Goal: Information Seeking & Learning: Learn about a topic

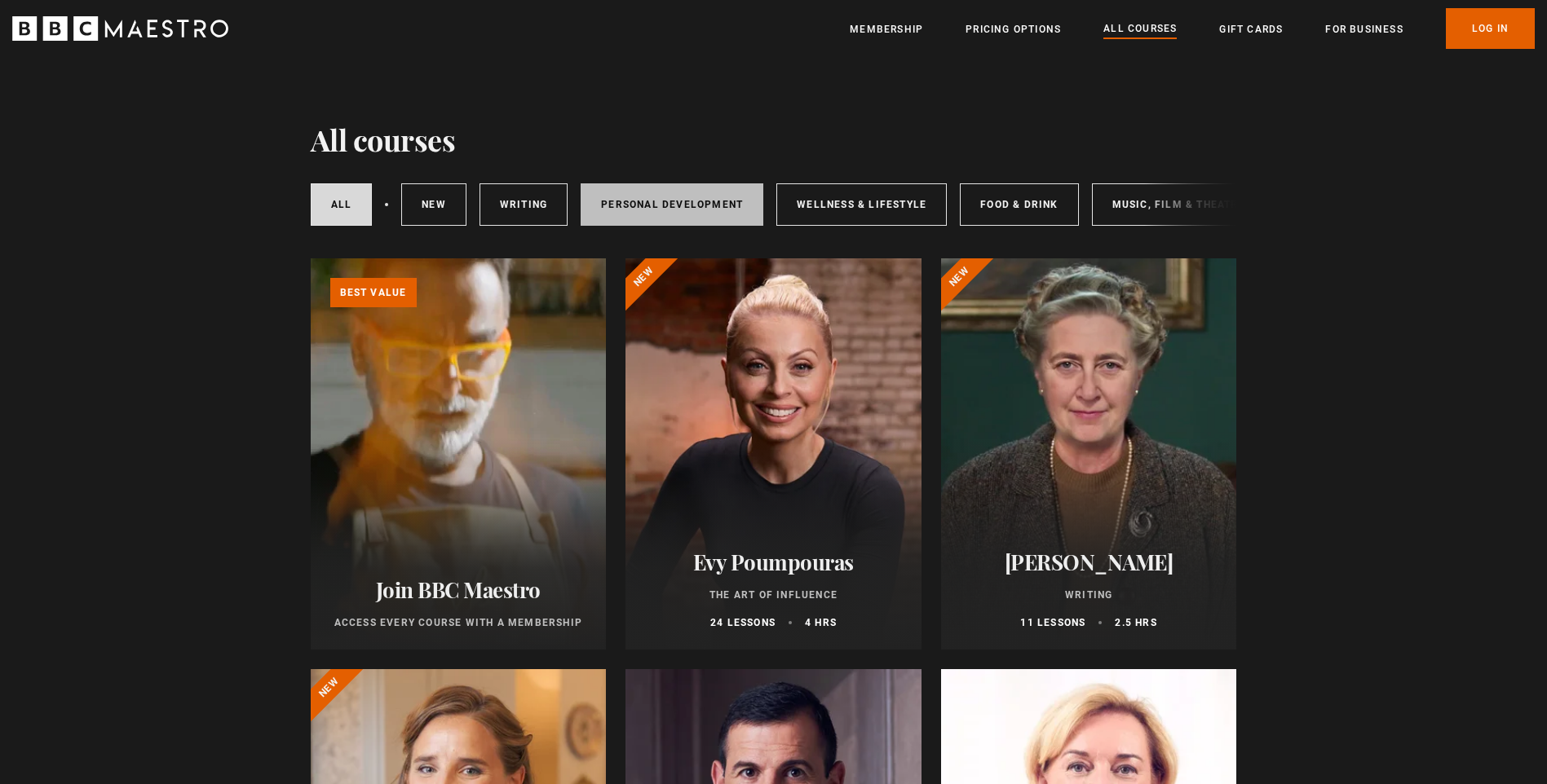
click at [691, 205] on link "Personal Development" at bounding box center [672, 204] width 183 height 42
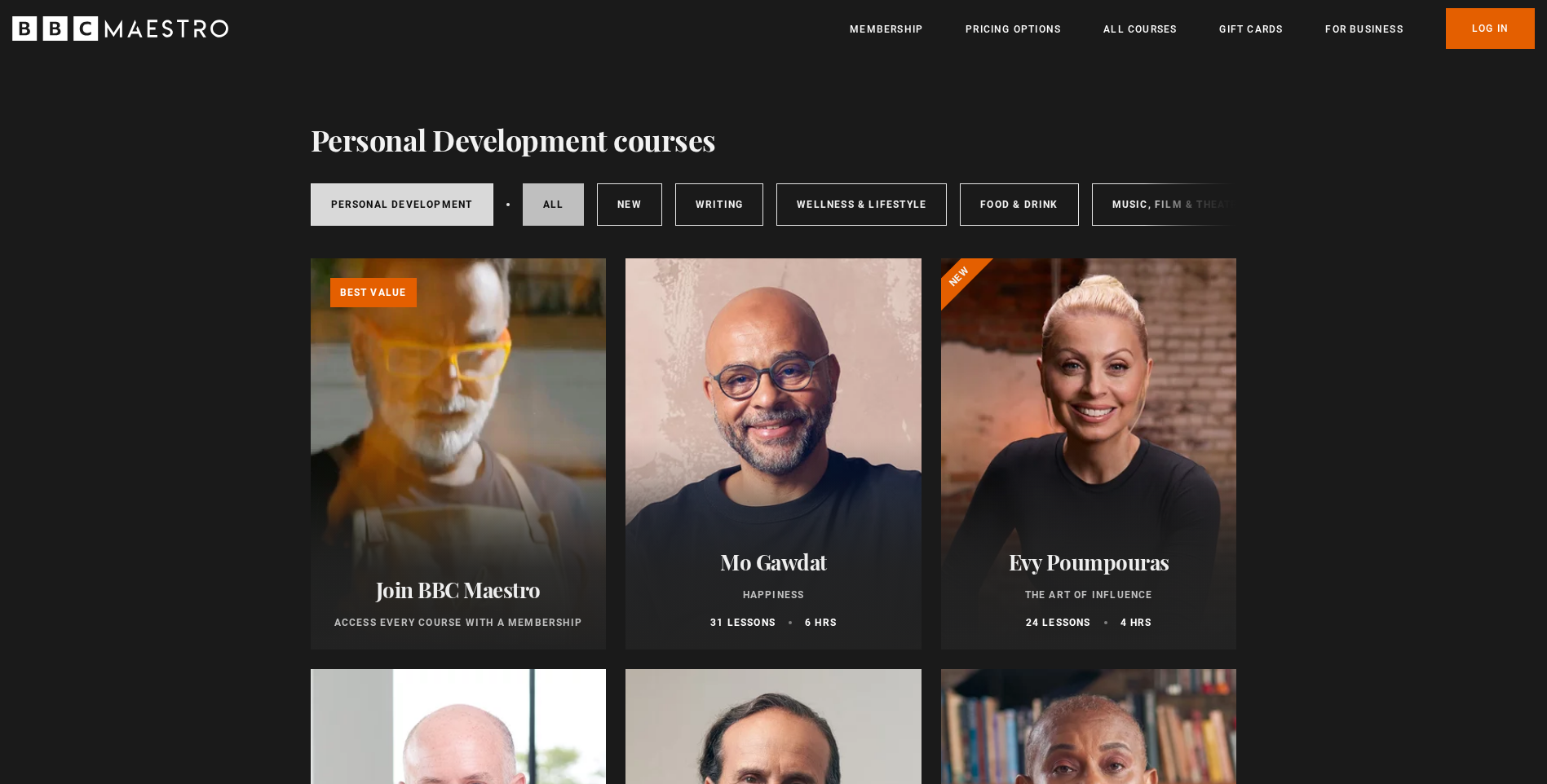
click at [531, 205] on link "All courses" at bounding box center [554, 204] width 62 height 42
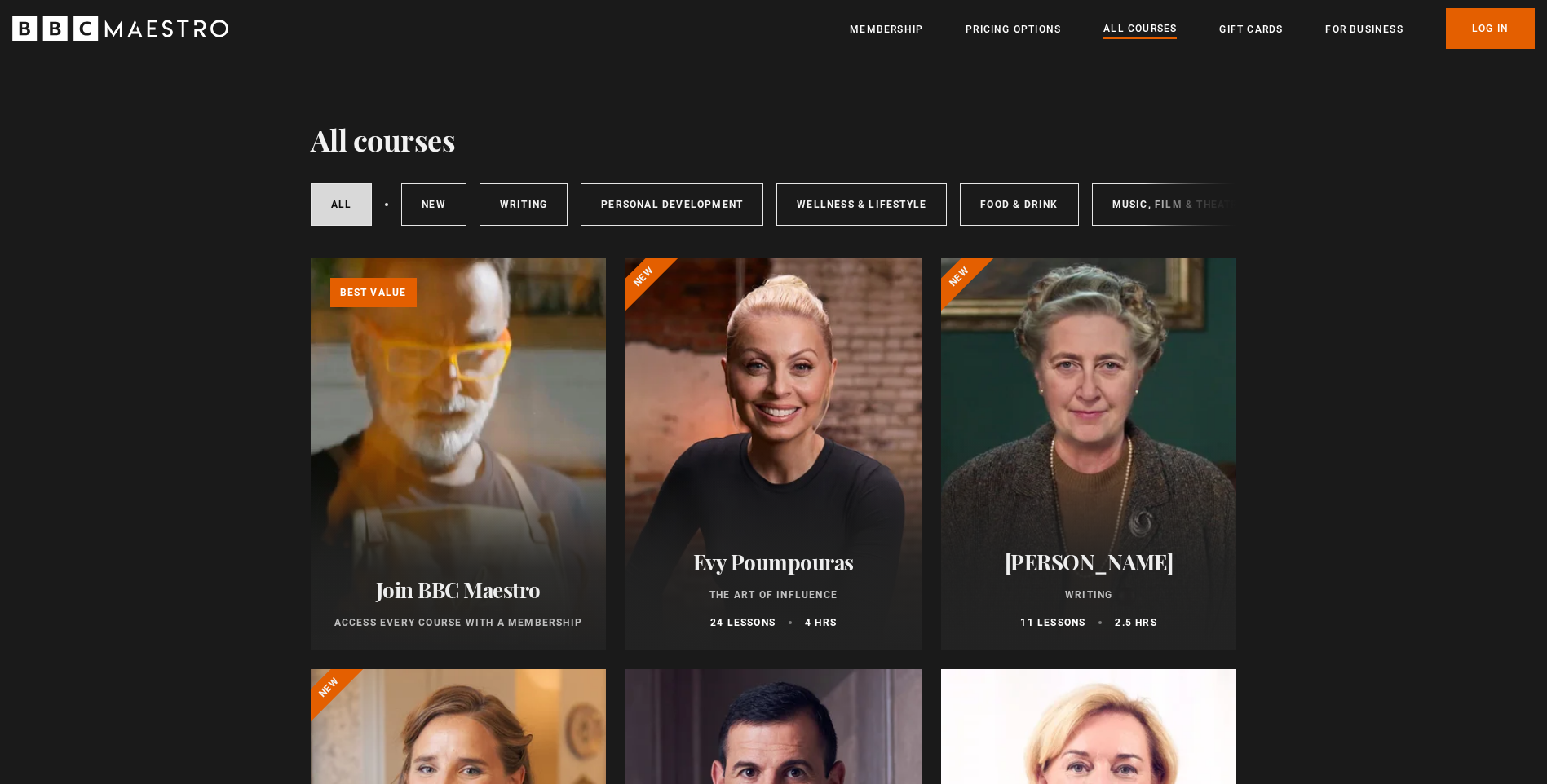
click at [1146, 217] on div "All courses New courses Writing Personal Development Wellness & Lifestyle Food …" at bounding box center [774, 204] width 926 height 56
click at [1130, 192] on link "Music, Film & Theatre" at bounding box center [1179, 204] width 174 height 42
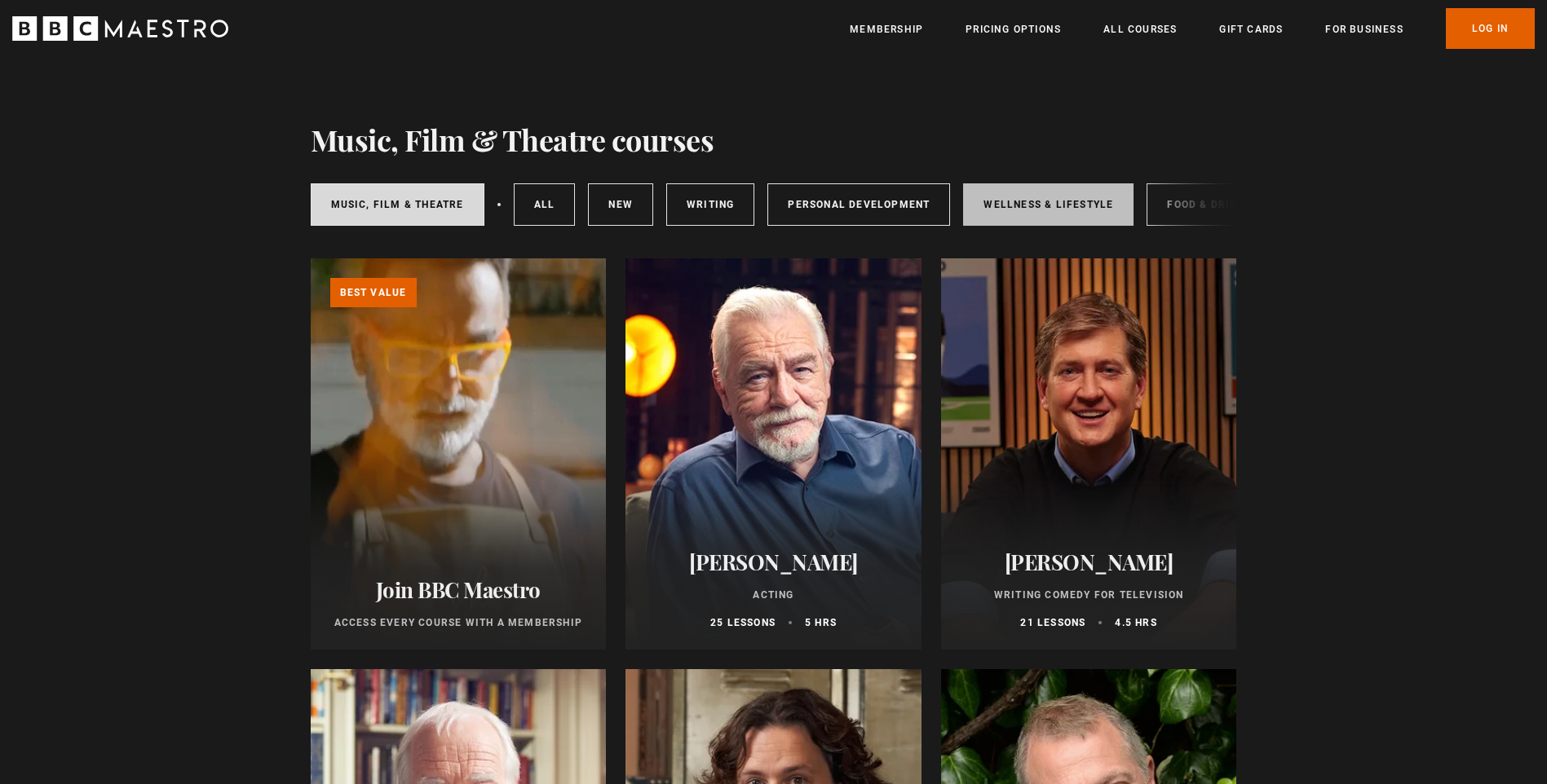
click at [1035, 205] on link "Wellness & Lifestyle" at bounding box center [1048, 204] width 170 height 42
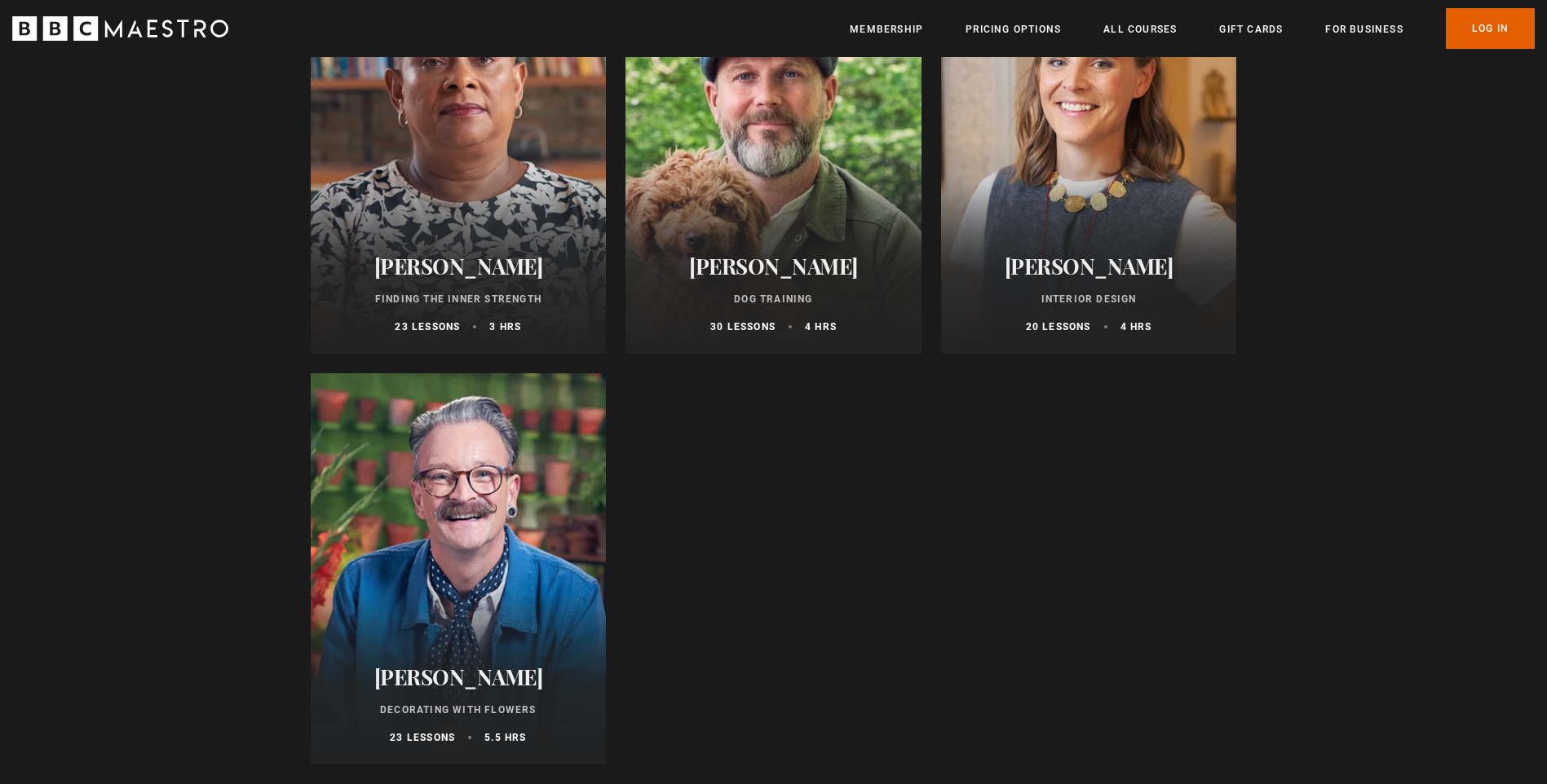
scroll to position [1141, 0]
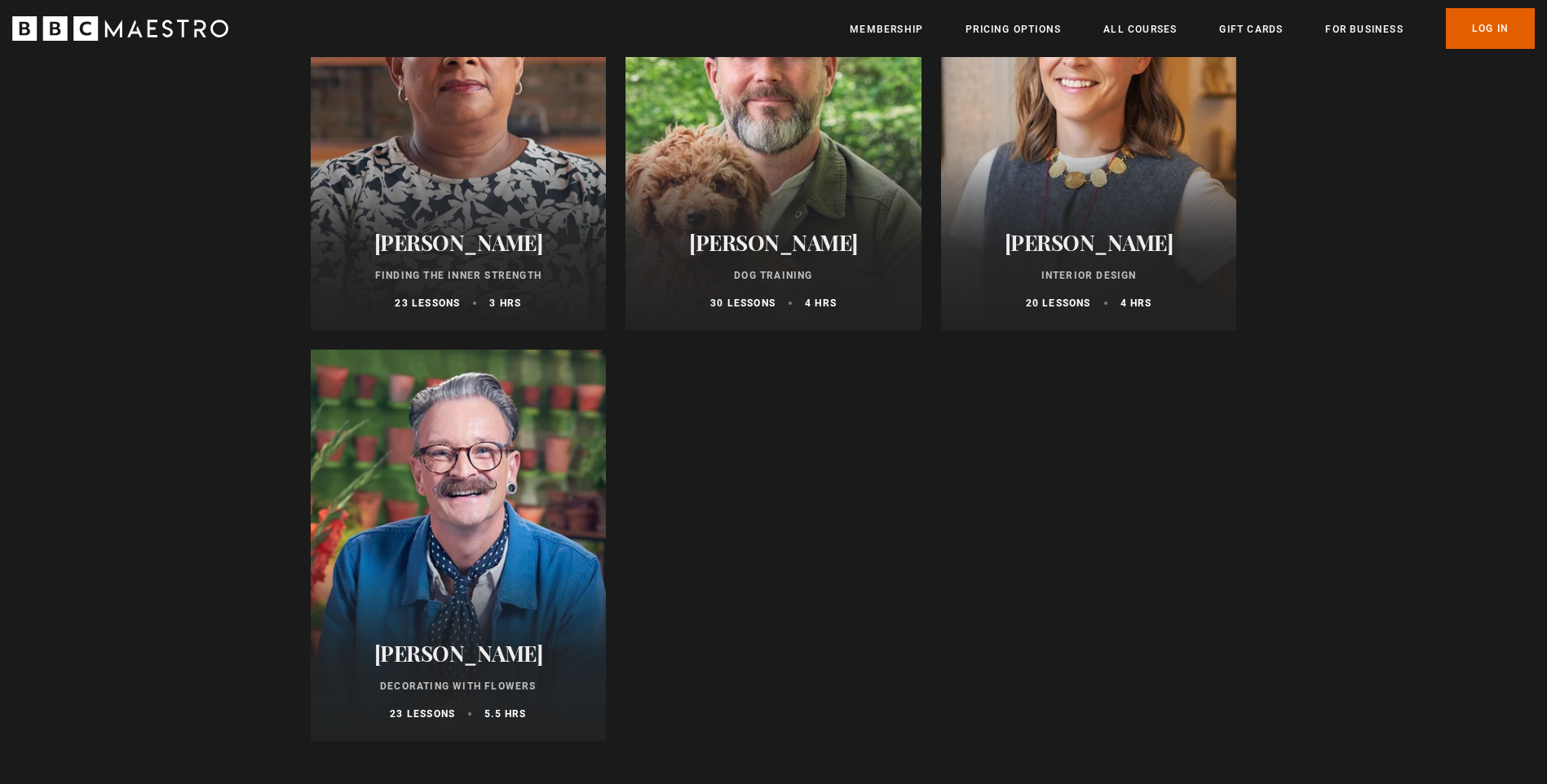
click at [1005, 167] on div at bounding box center [1088, 134] width 296 height 392
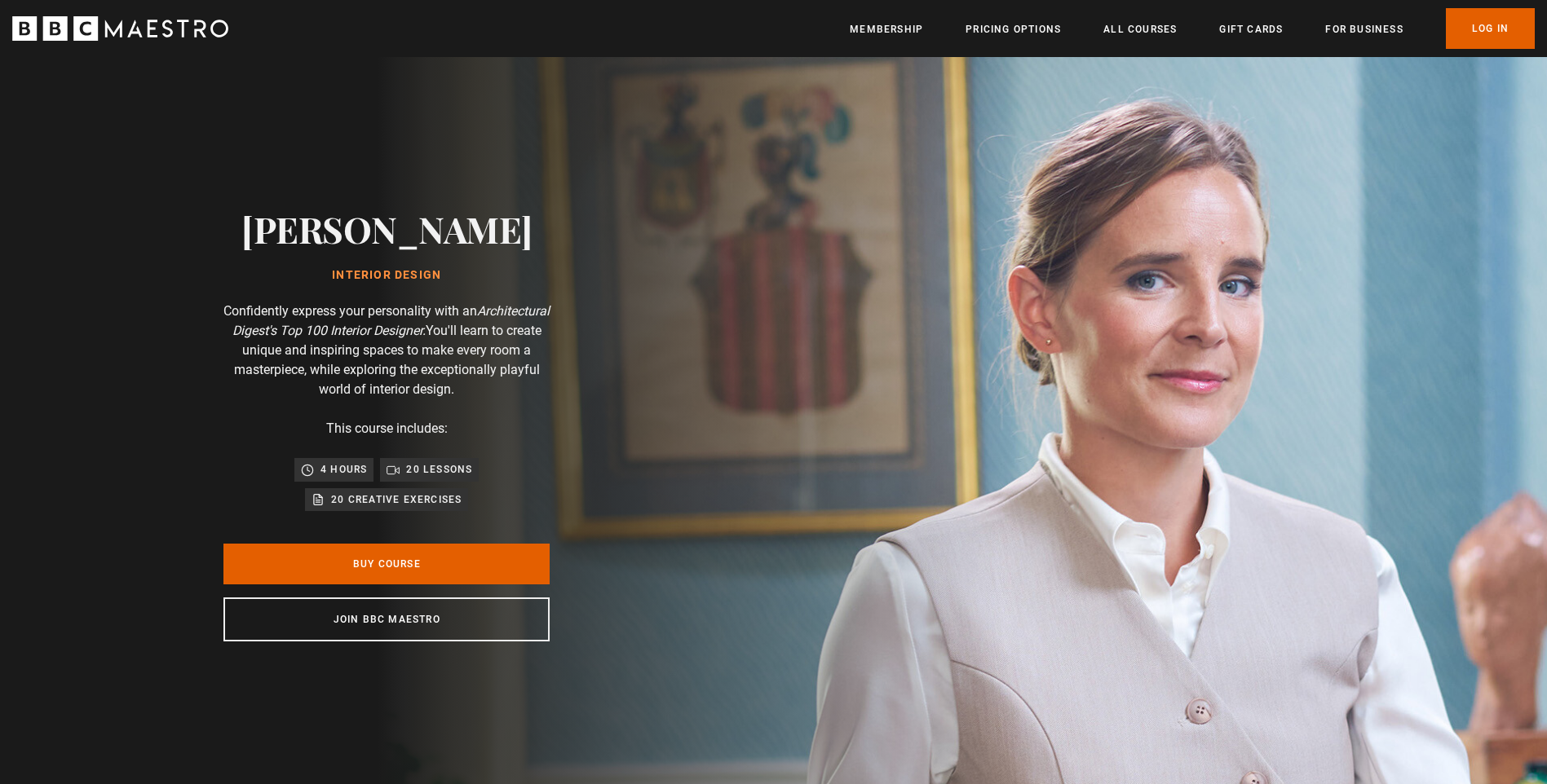
scroll to position [0, 213]
click at [433, 473] on p "20 lessons" at bounding box center [439, 469] width 66 height 16
click at [360, 461] on p "4 hours" at bounding box center [343, 469] width 47 height 16
click at [326, 467] on p "4 hours" at bounding box center [343, 469] width 47 height 16
click at [401, 312] on p "Confidently express your personality with an Architectural Digest's Top 100 Int…" at bounding box center [386, 350] width 326 height 98
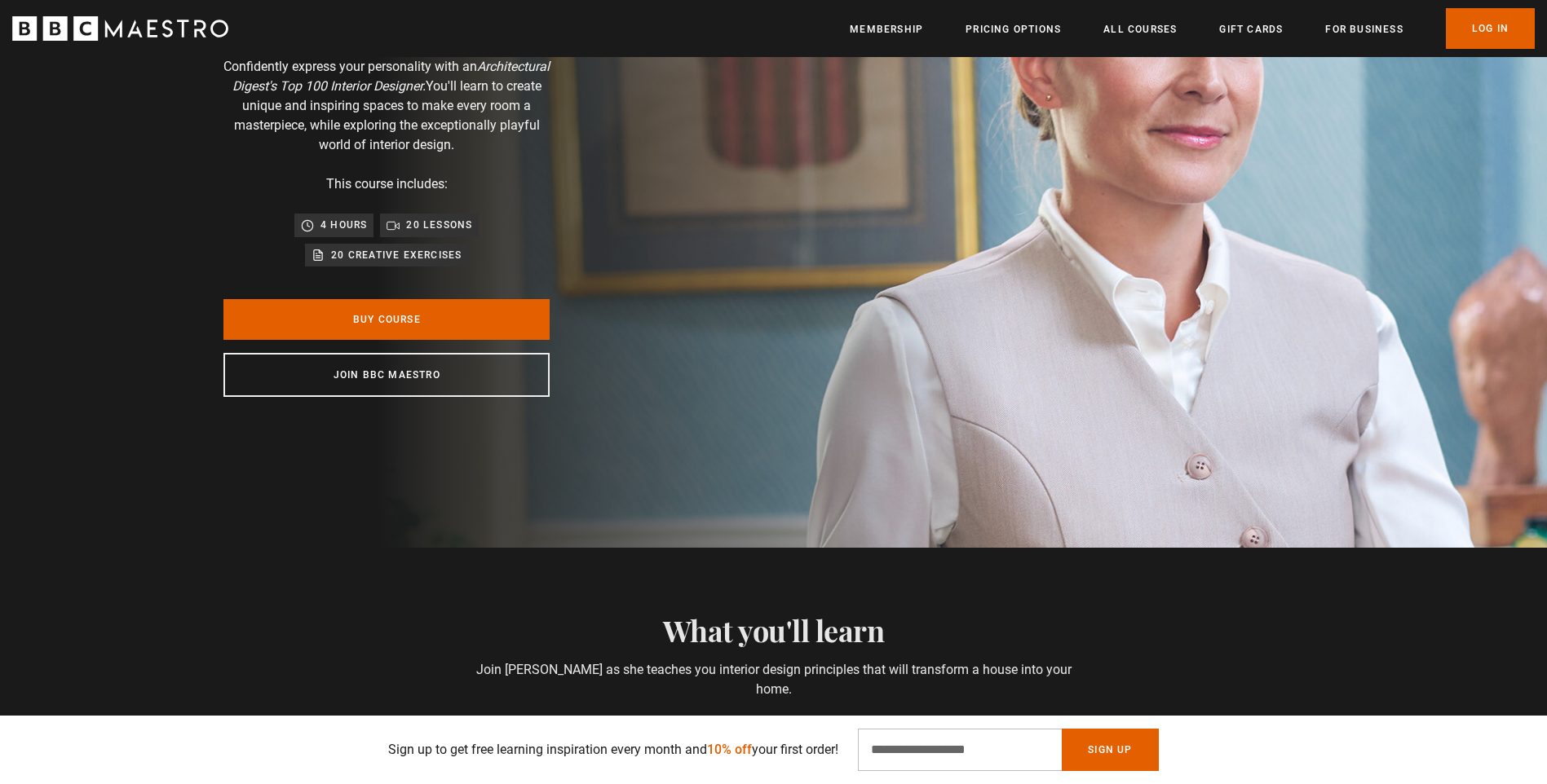
scroll to position [0, 0]
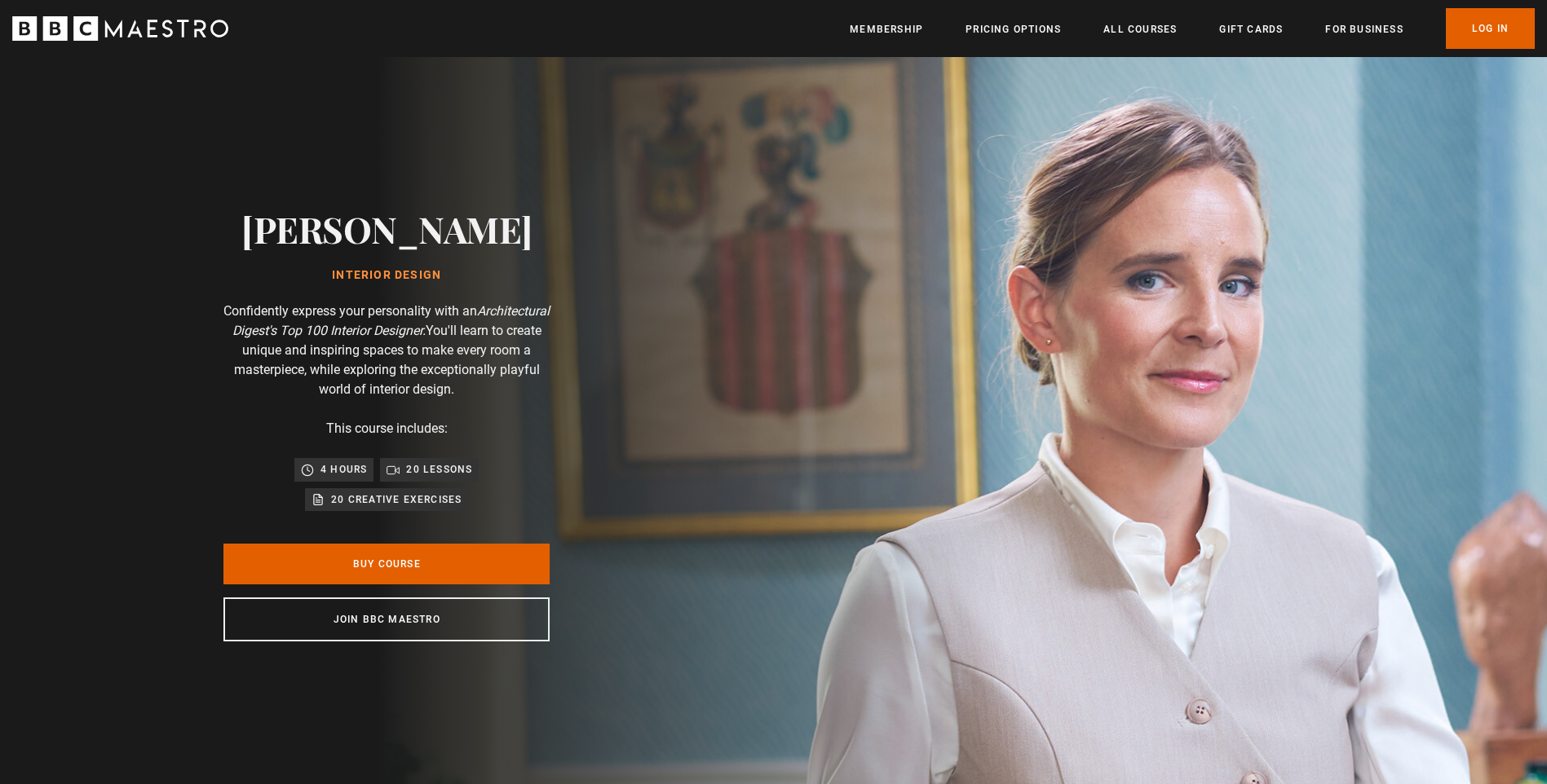
drag, startPoint x: 267, startPoint y: 227, endPoint x: 454, endPoint y: 266, distance: 191.0
click at [454, 266] on div "[PERSON_NAME] Interior Design Confidently express your personality with an Arch…" at bounding box center [386, 424] width 522 height 736
copy div "[PERSON_NAME] Interior Design"
